Goal: Check status

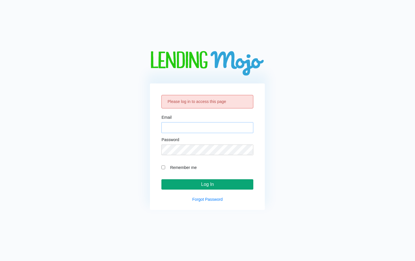
type input "[EMAIL_ADDRESS][DOMAIN_NAME]"
click at [193, 187] on input "Log In" at bounding box center [207, 184] width 92 height 10
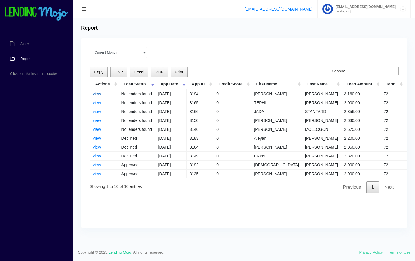
click at [99, 95] on link "view" at bounding box center [97, 94] width 8 height 5
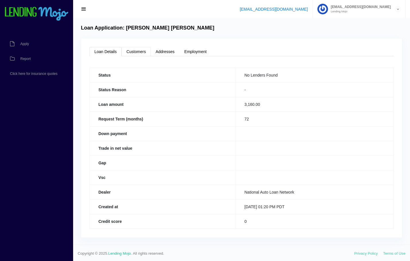
click at [133, 51] on link "Customers" at bounding box center [136, 51] width 29 height 9
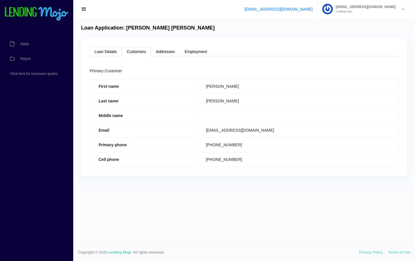
click at [102, 51] on link "Loan Details" at bounding box center [106, 51] width 32 height 9
